Goal: Task Accomplishment & Management: Use online tool/utility

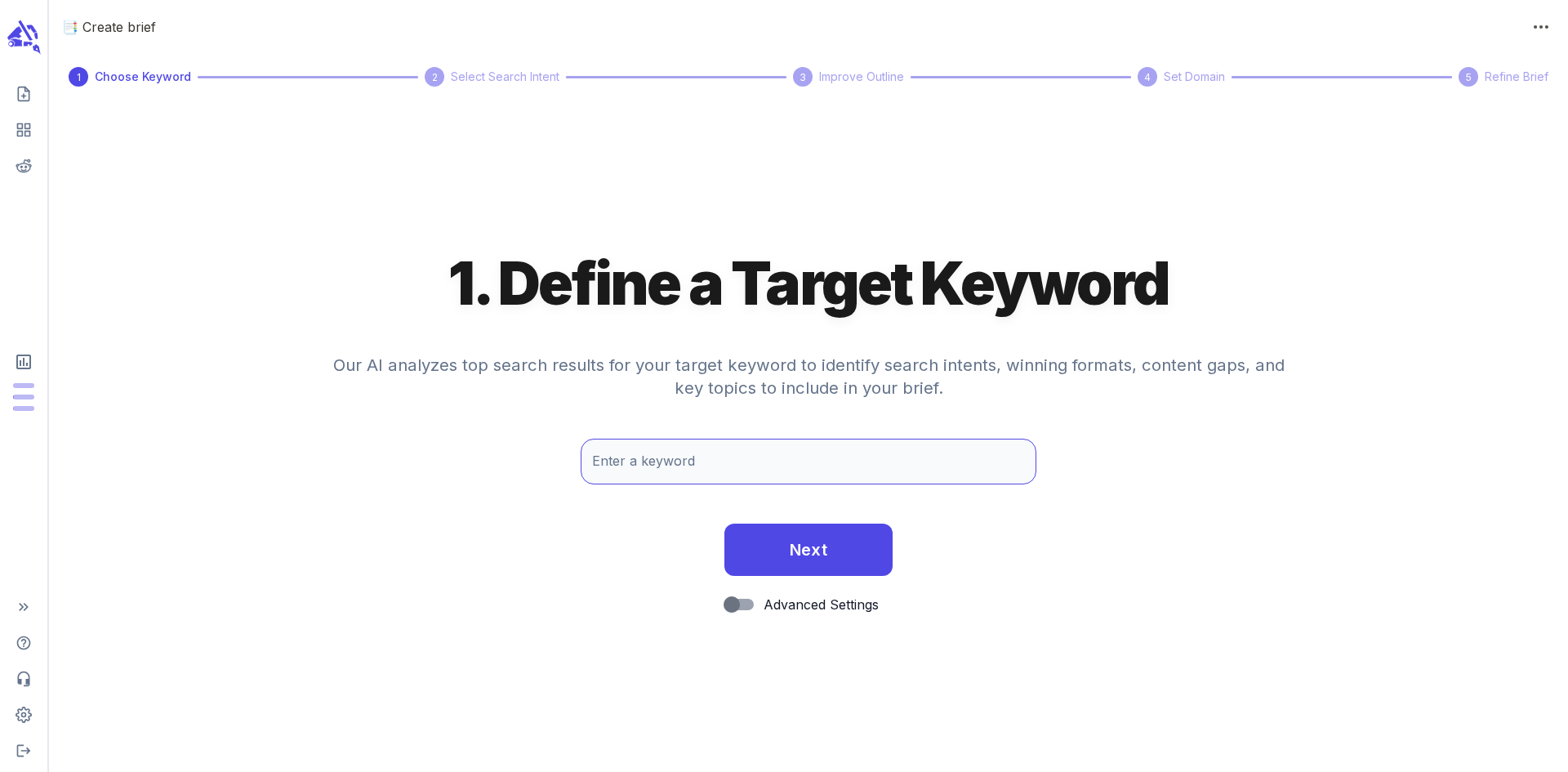
click at [717, 457] on input "Enter a keyword" at bounding box center [808, 461] width 456 height 46
paste input "[URL][DOMAIN_NAME]"
type input "[URL][DOMAIN_NAME]"
click at [724, 524] on button "Next" at bounding box center [809, 549] width 169 height 52
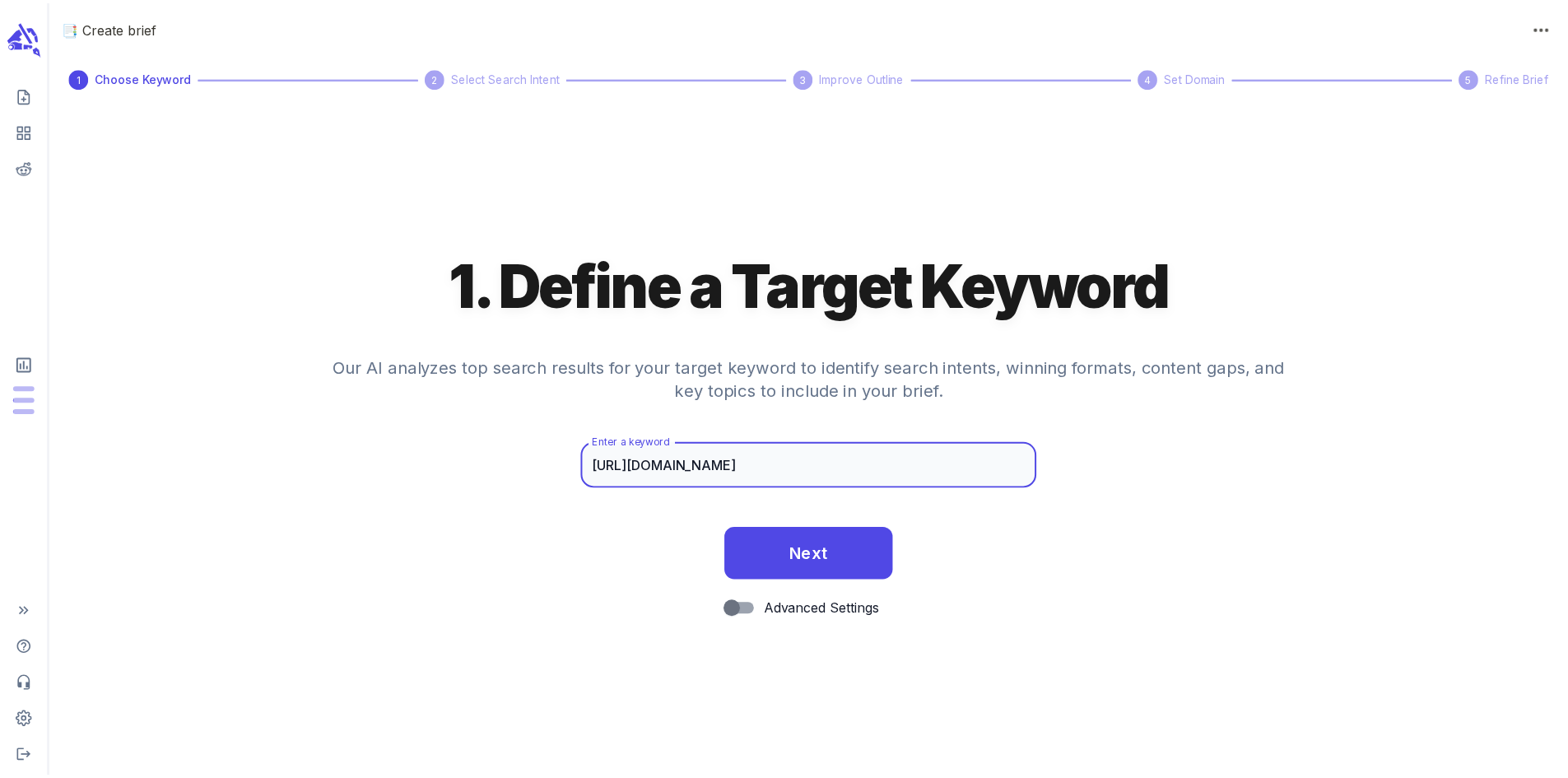
scroll to position [0, 0]
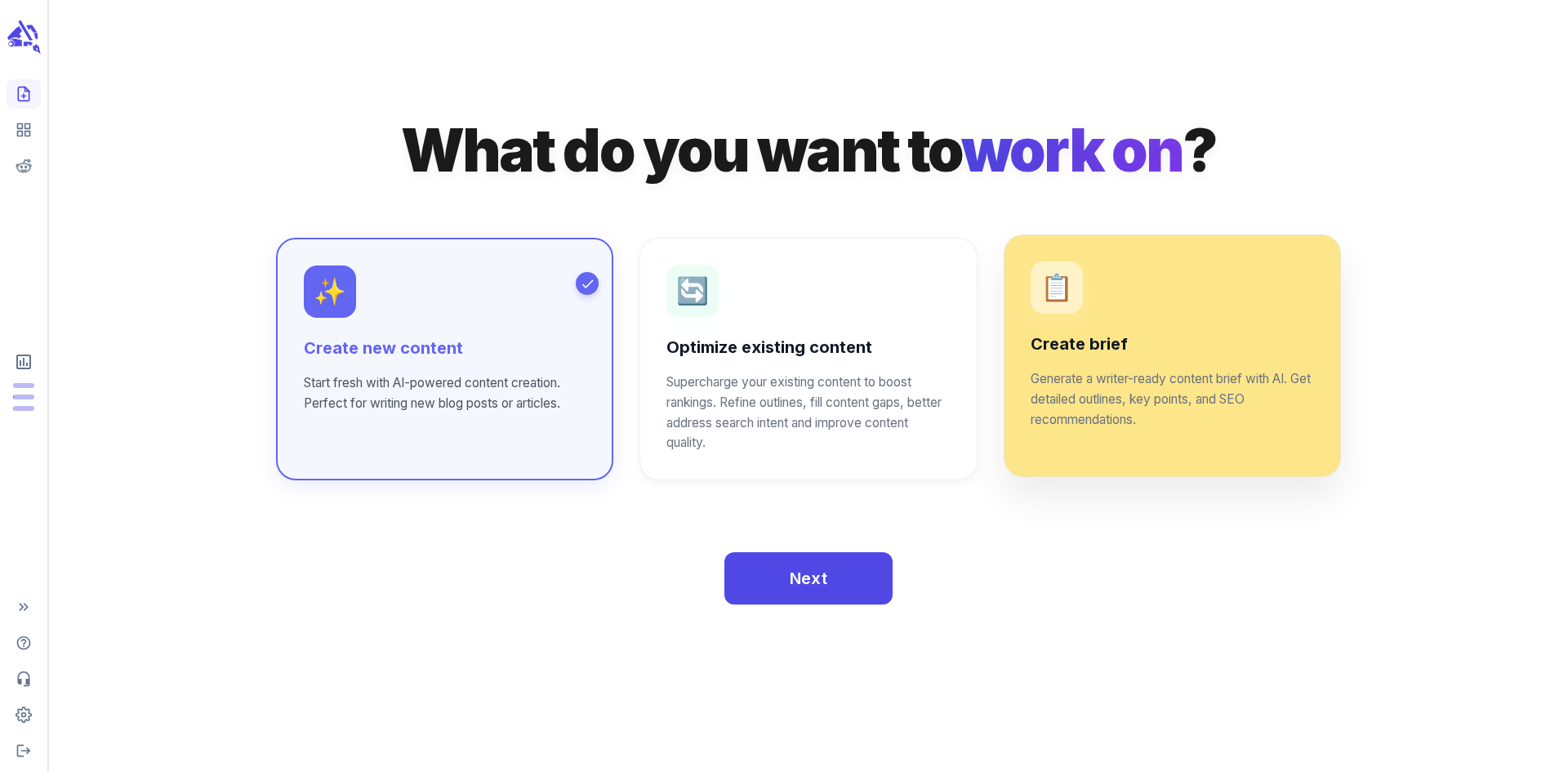
click at [1082, 421] on p "Generate a writer-ready content brief with AI. Get detailed outlines, key point…" at bounding box center [1172, 399] width 283 height 62
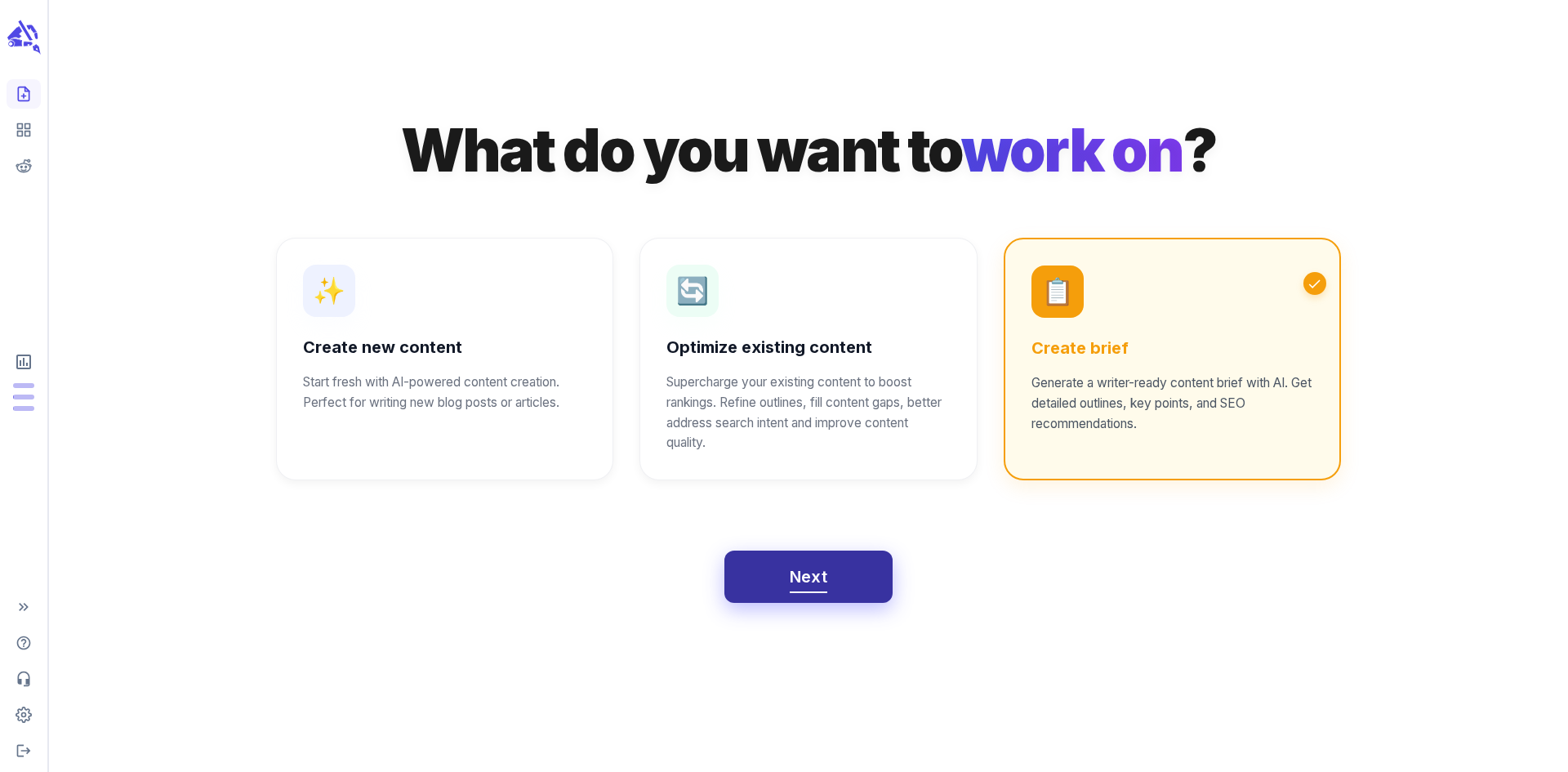
click at [824, 583] on span "Next" at bounding box center [809, 577] width 38 height 28
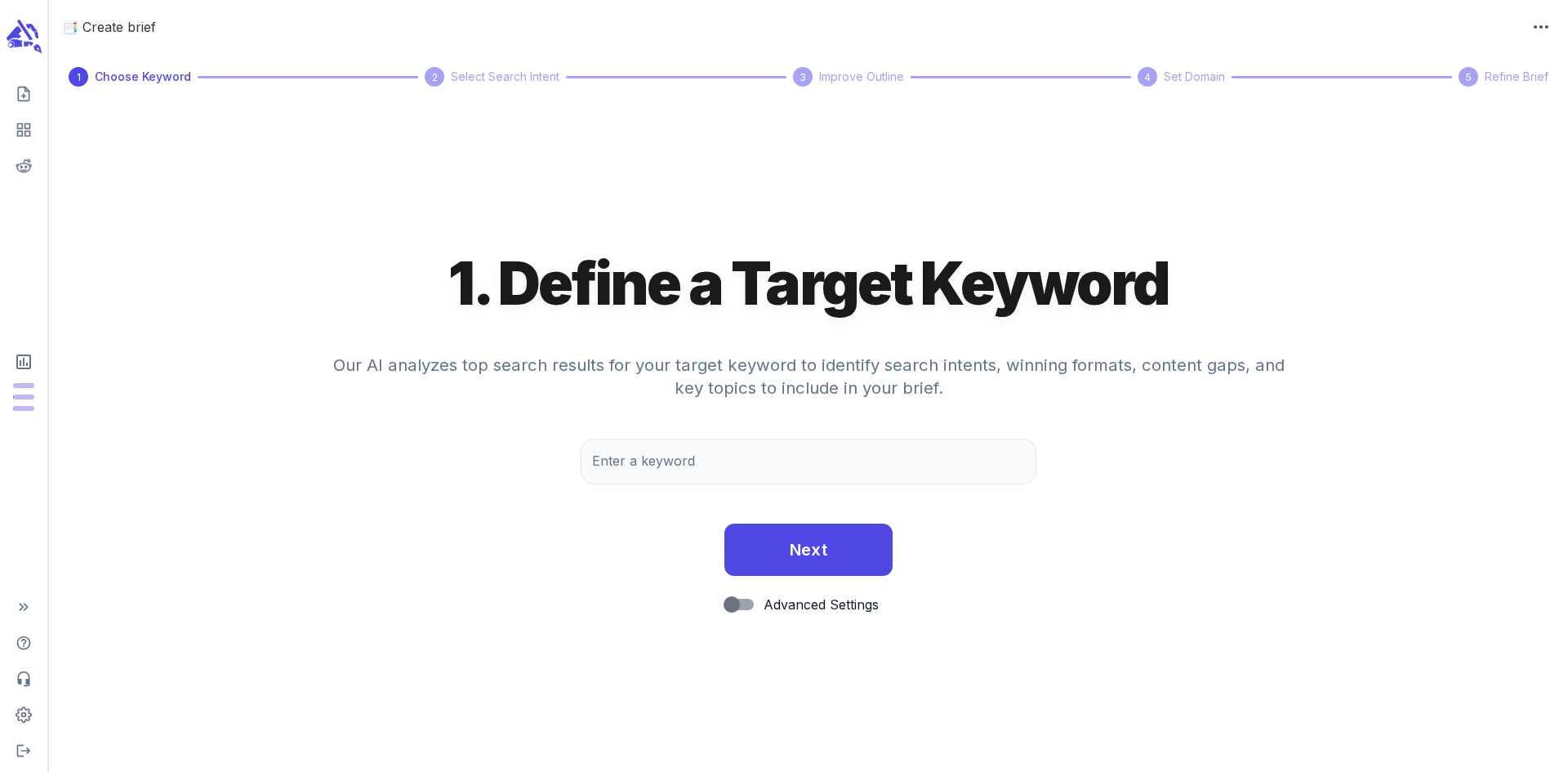
click at [26, 34] on icon "scrollable content" at bounding box center [23, 37] width 37 height 38
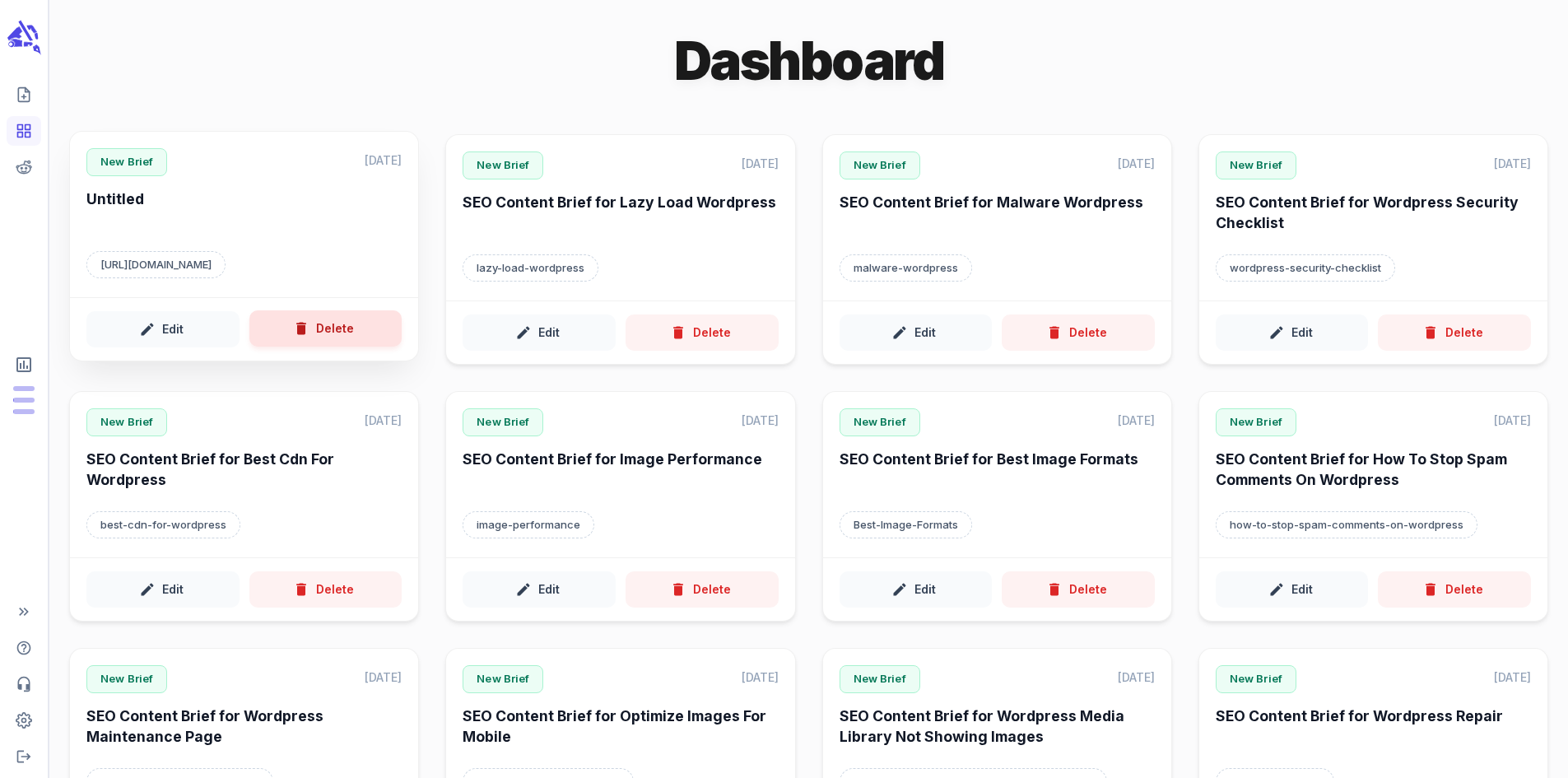
click at [341, 335] on button "Delete" at bounding box center [326, 329] width 153 height 37
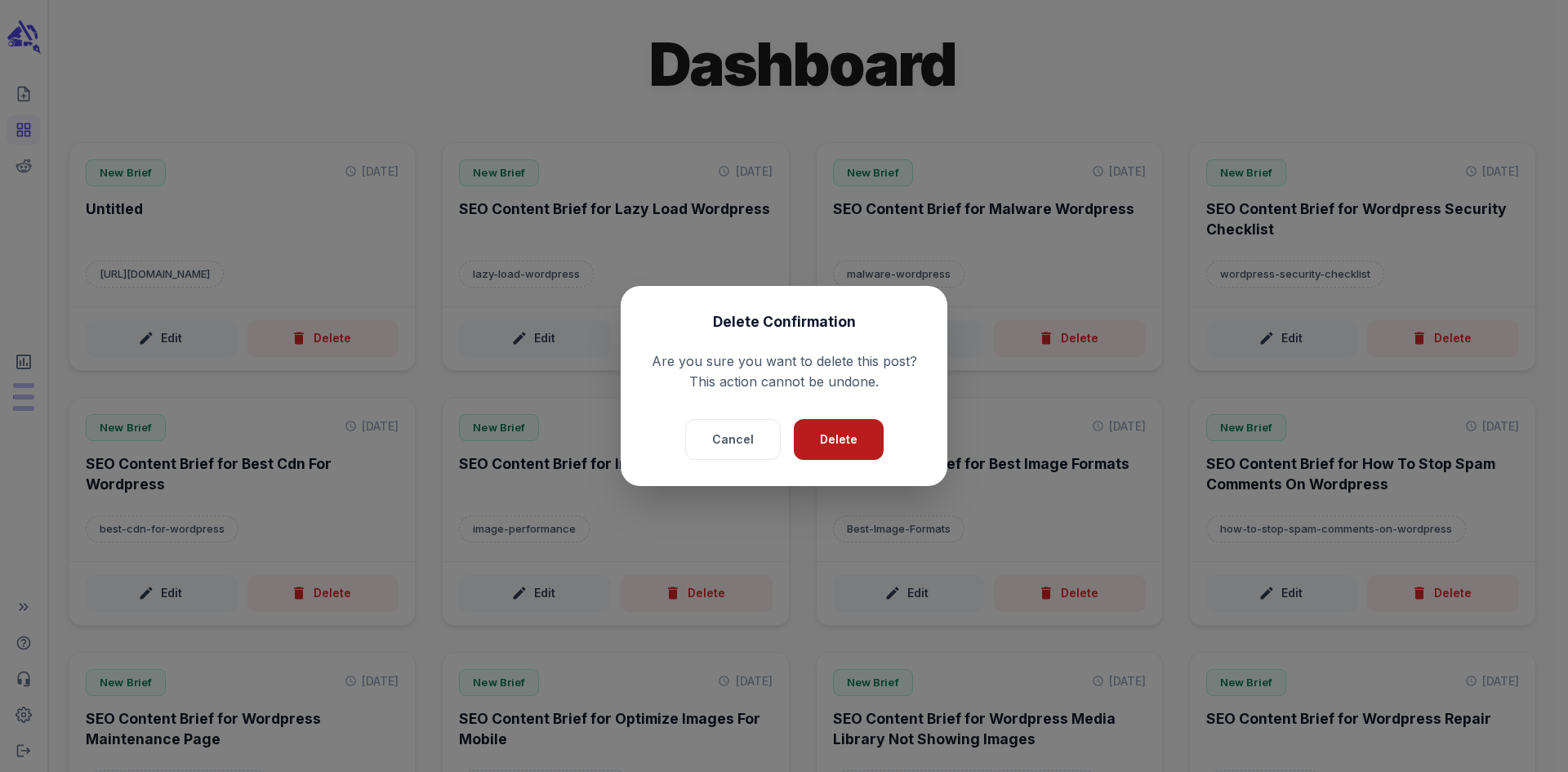
click at [827, 438] on button "Delete" at bounding box center [838, 440] width 90 height 42
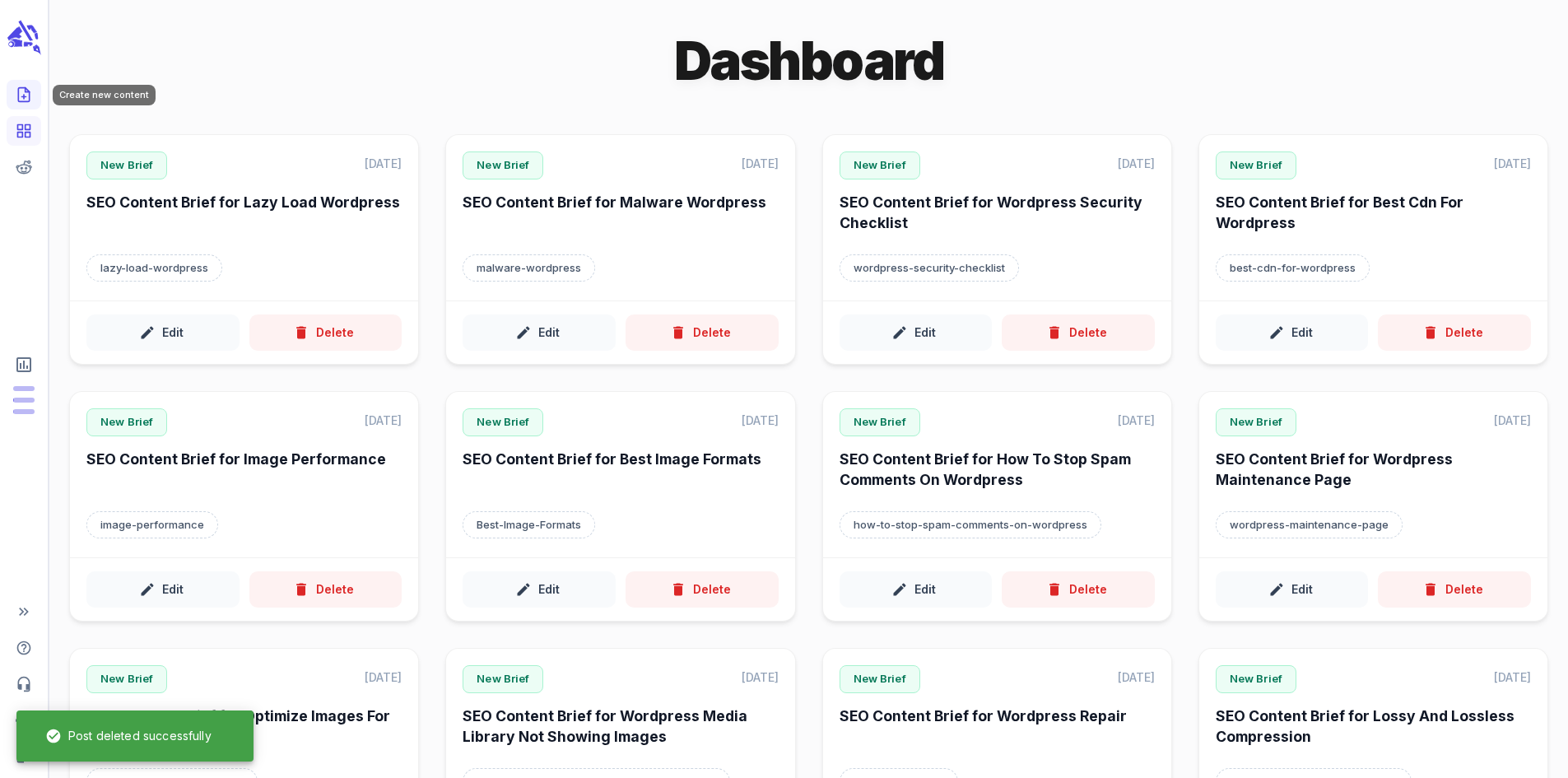
click at [26, 91] on polyline "Create new content" at bounding box center [28, 90] width 4 height 4
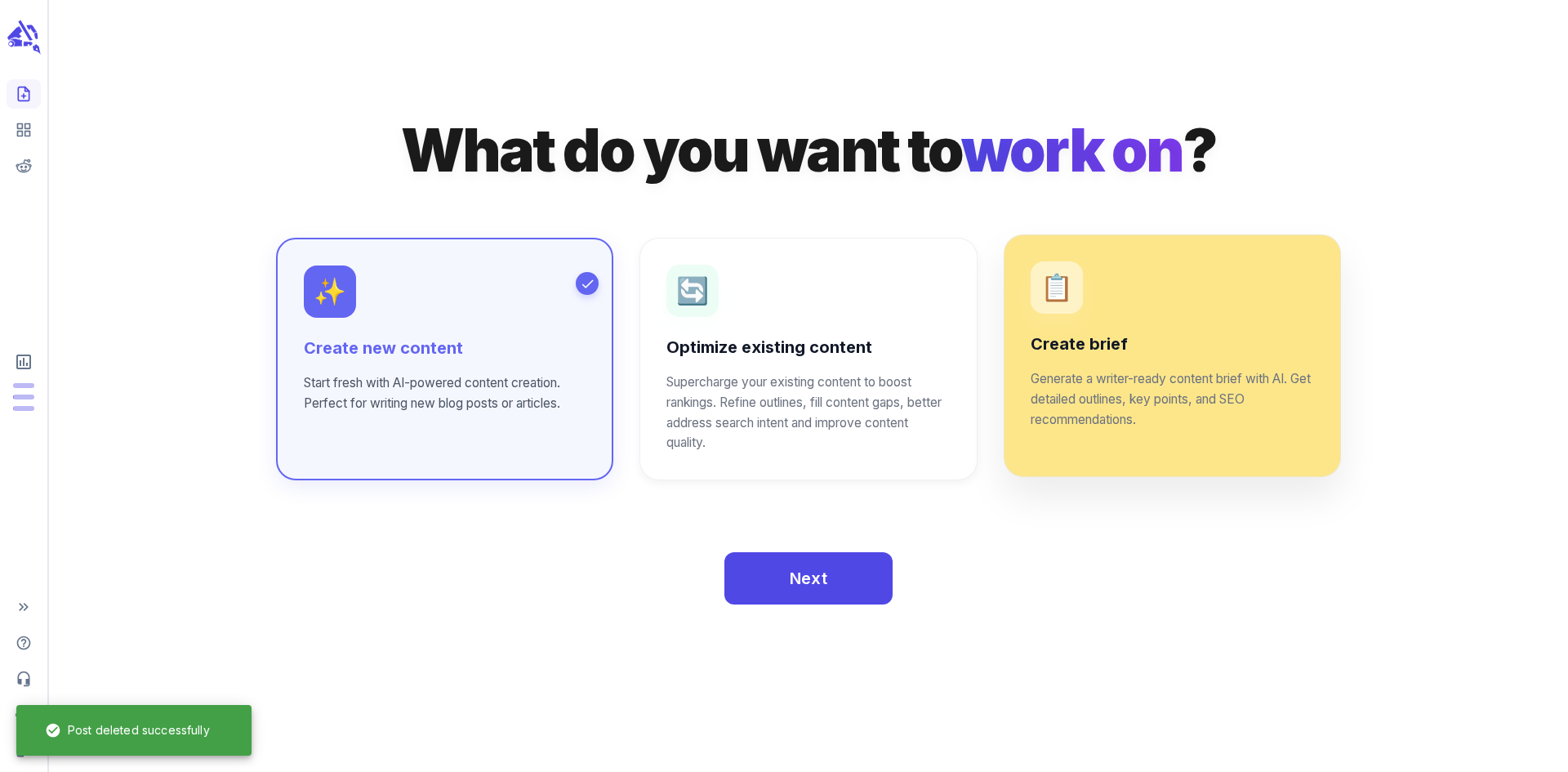
click at [1115, 401] on p "Generate a writer-ready content brief with AI. Get detailed outlines, key point…" at bounding box center [1172, 399] width 283 height 62
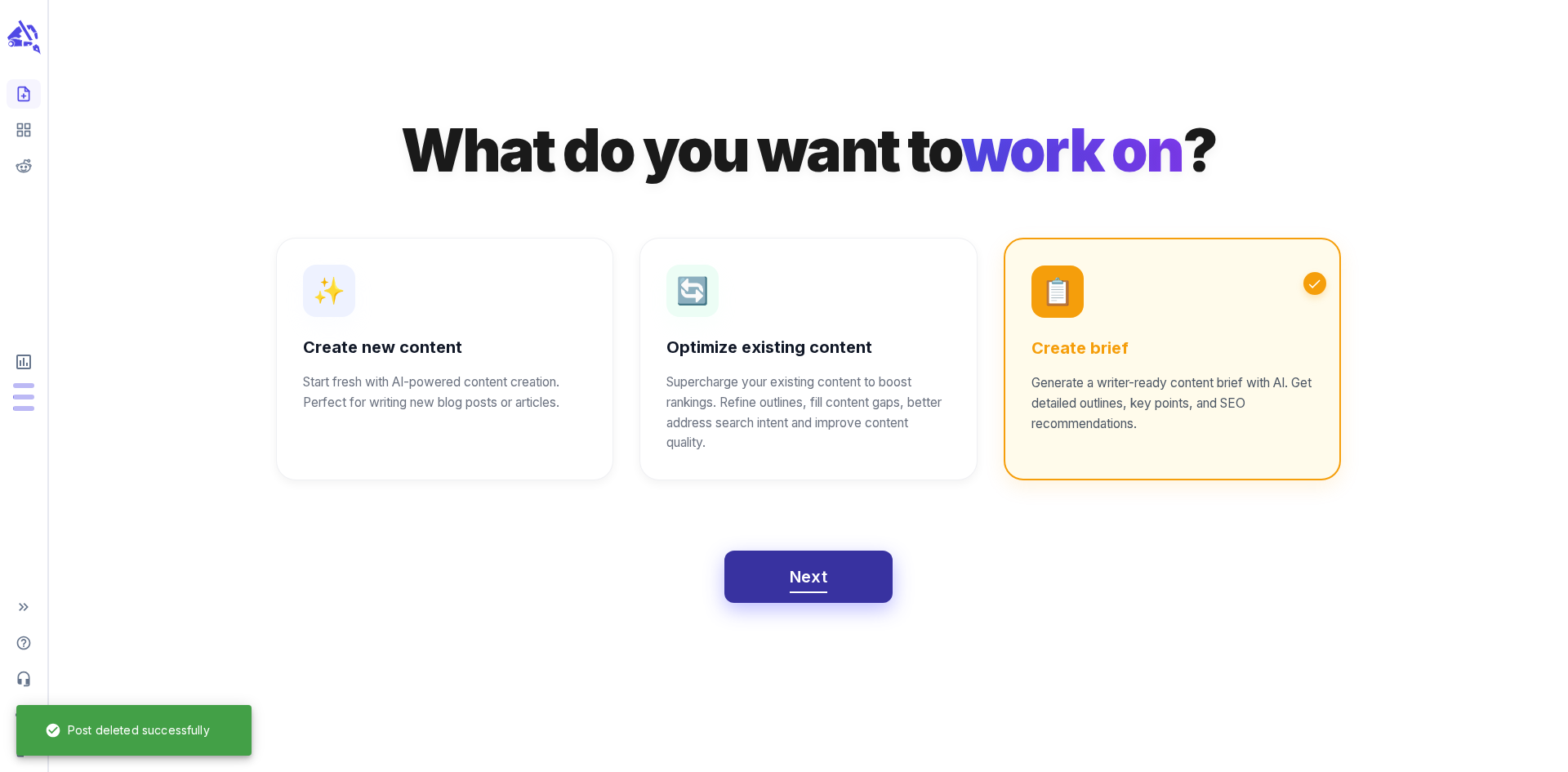
click at [787, 592] on button "Next" at bounding box center [809, 576] width 169 height 52
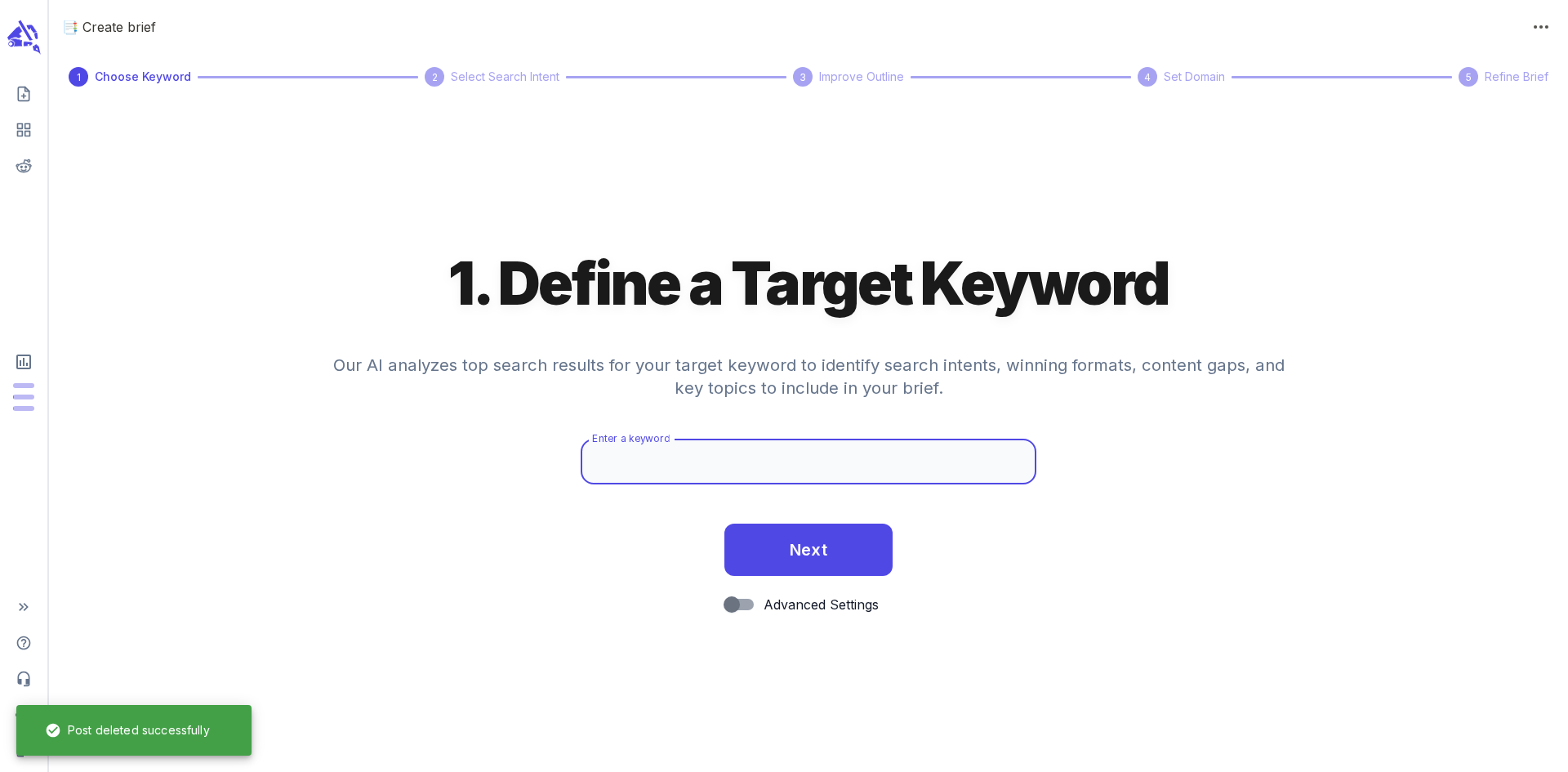
click at [709, 454] on input "Enter a keyword" at bounding box center [808, 461] width 456 height 46
paste input "wordpress development environment"
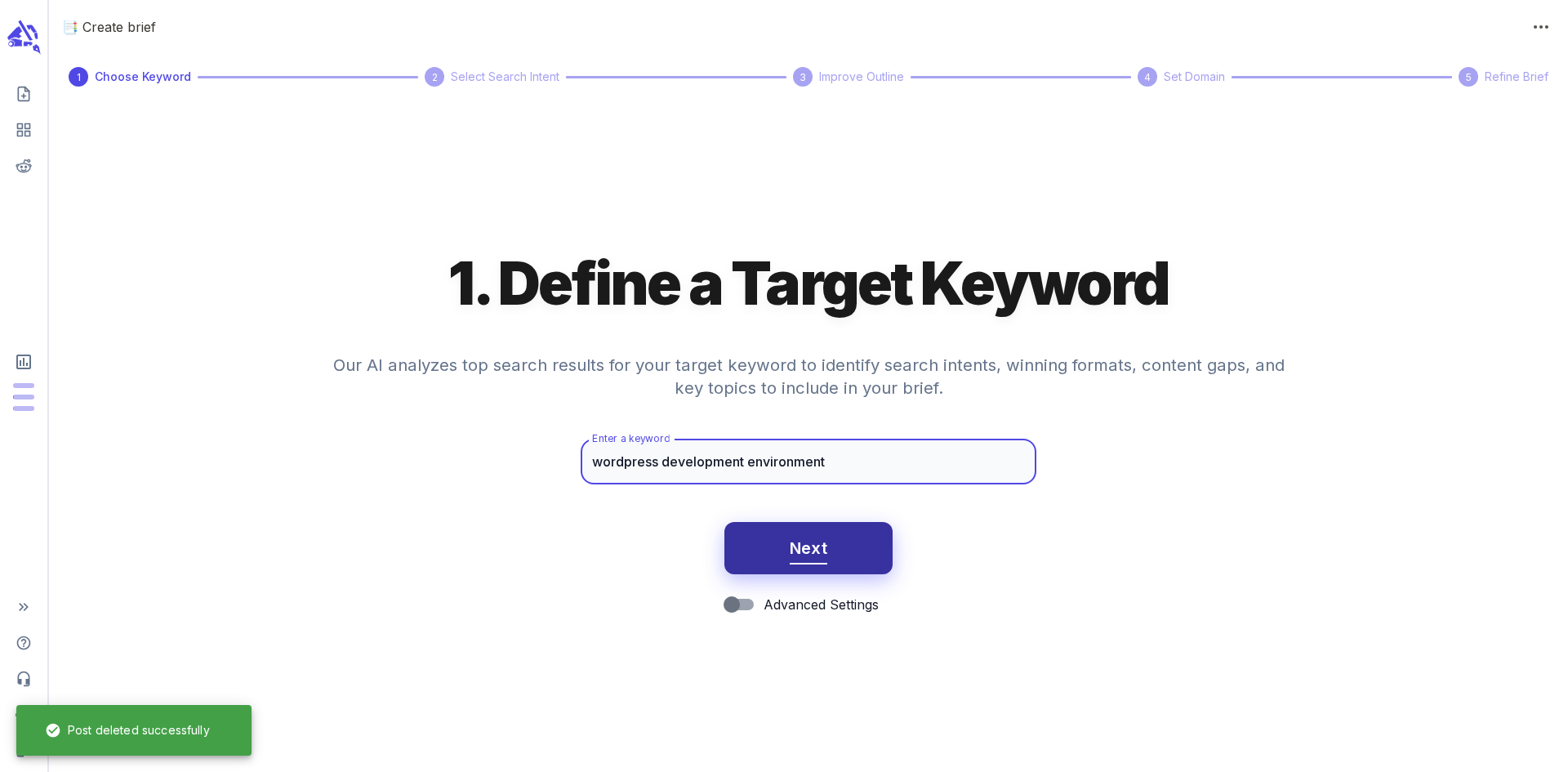
type input "wordpress development environment"
click at [830, 551] on button "Next" at bounding box center [809, 547] width 169 height 52
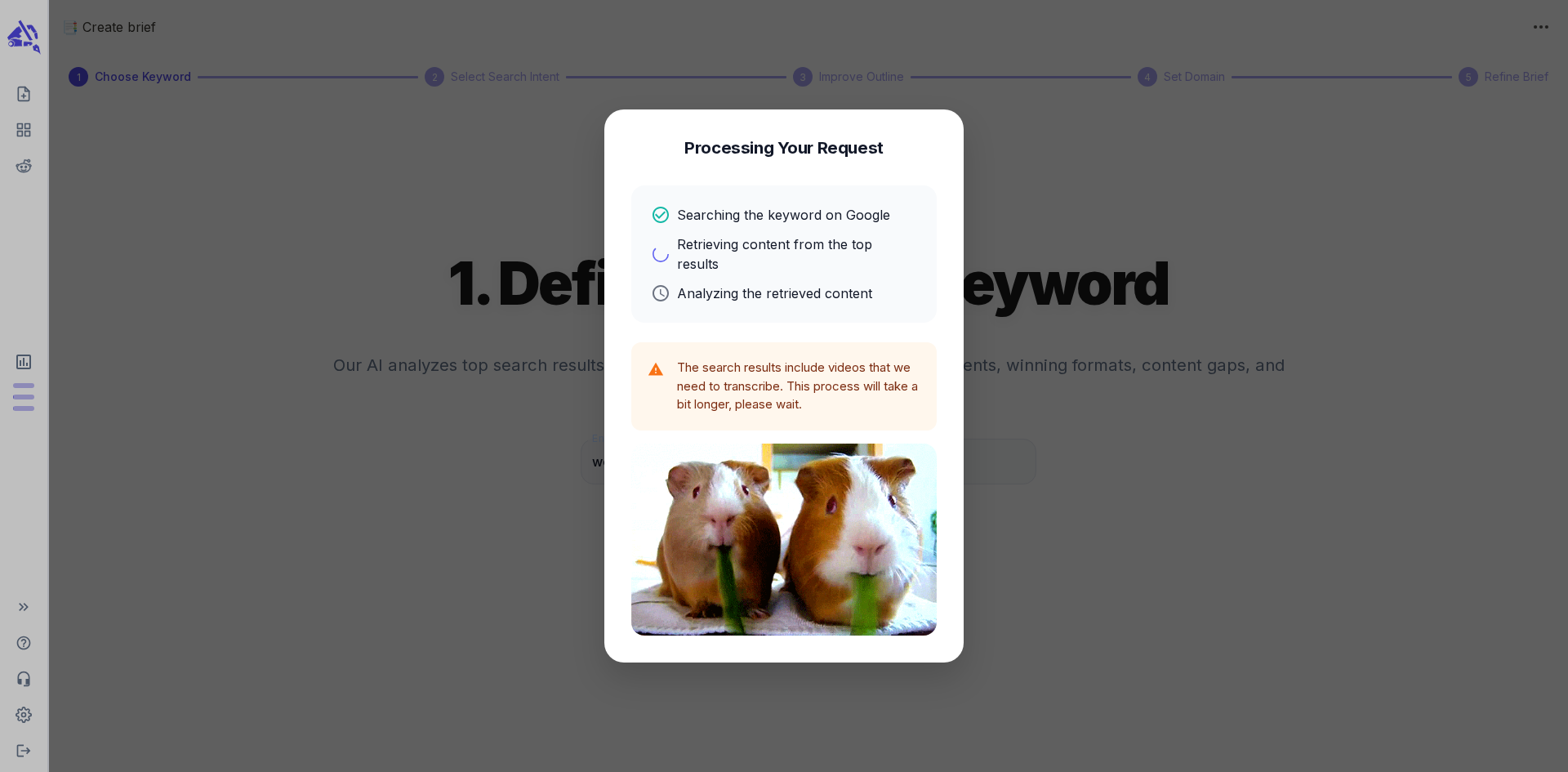
click at [830, 551] on img at bounding box center [784, 540] width 305 height 192
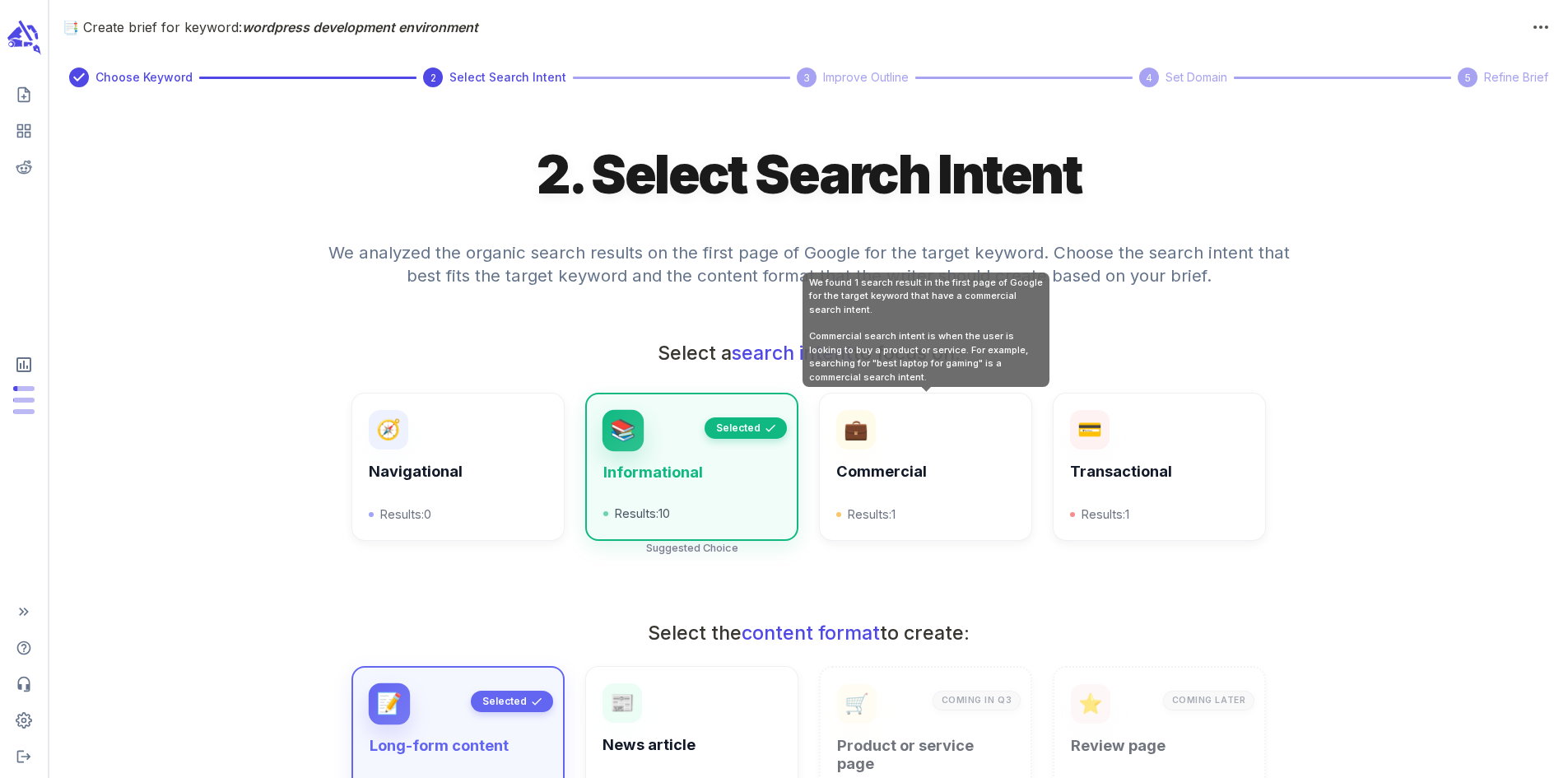
click at [899, 427] on div "💼 Commercial Results: 1" at bounding box center [925, 466] width 178 height 114
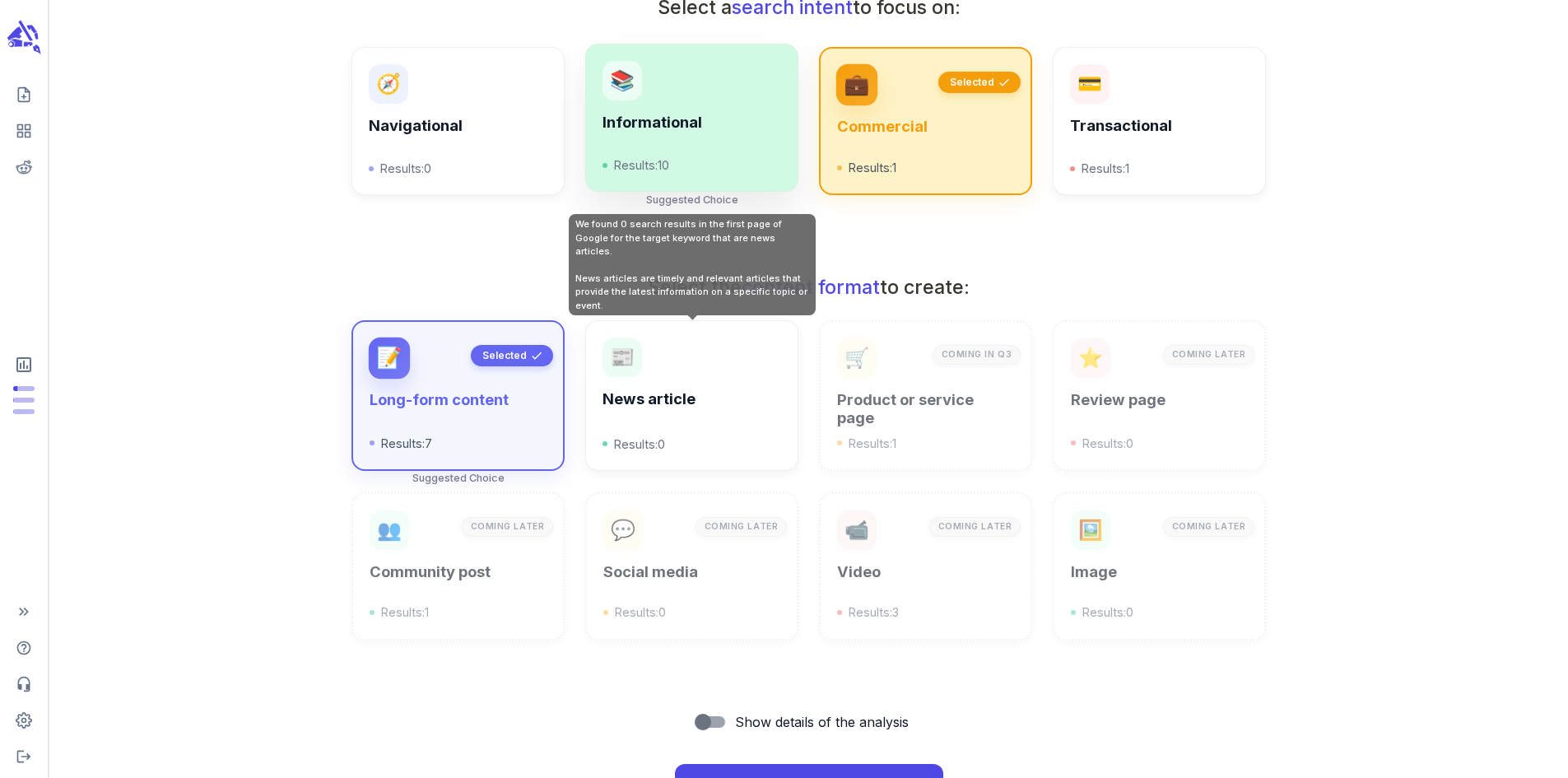
scroll to position [347, 0]
click at [673, 150] on div "Informational Results: 10" at bounding box center [691, 143] width 178 height 61
